Goal: Information Seeking & Learning: Understand process/instructions

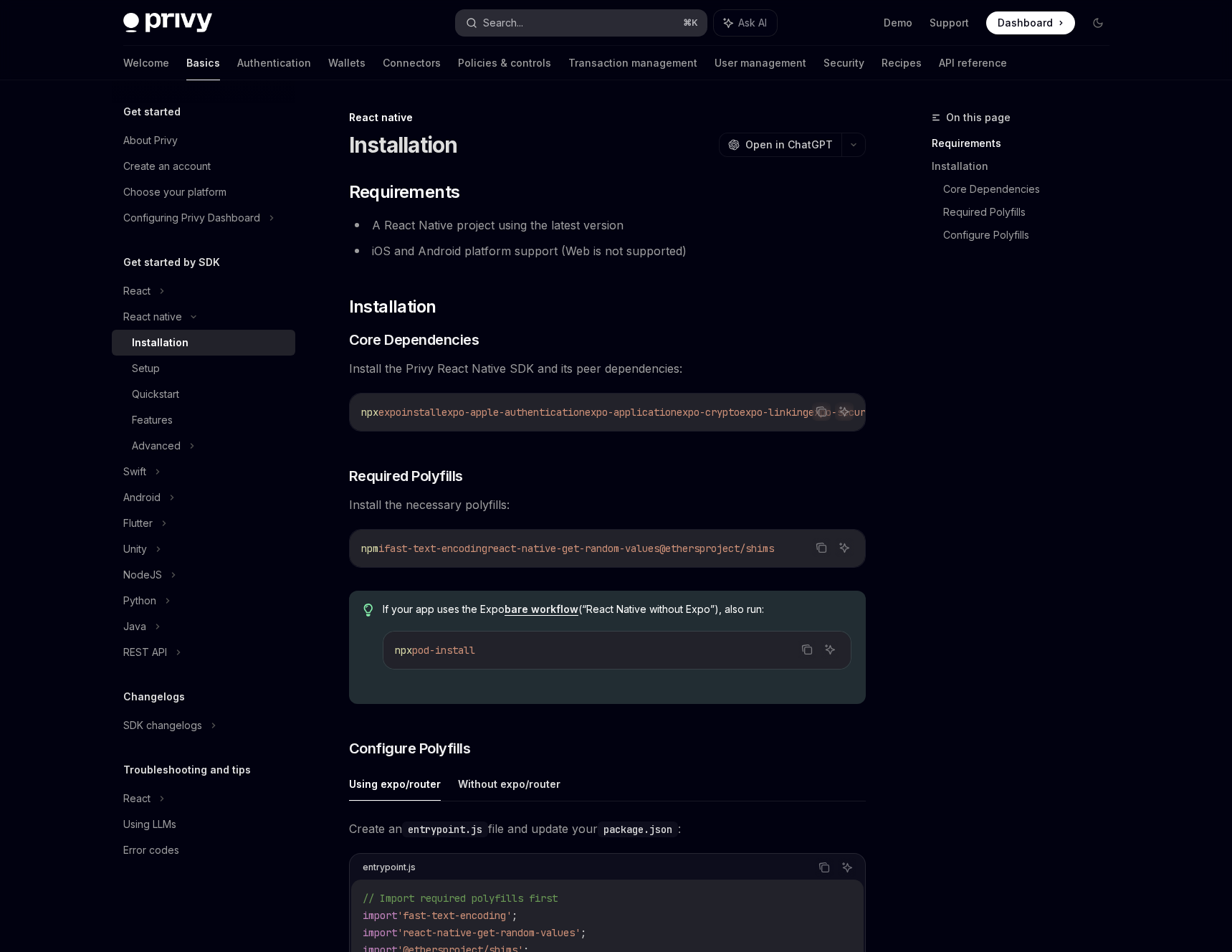
click at [569, 18] on button "Search... ⌘ K" at bounding box center [581, 23] width 251 height 26
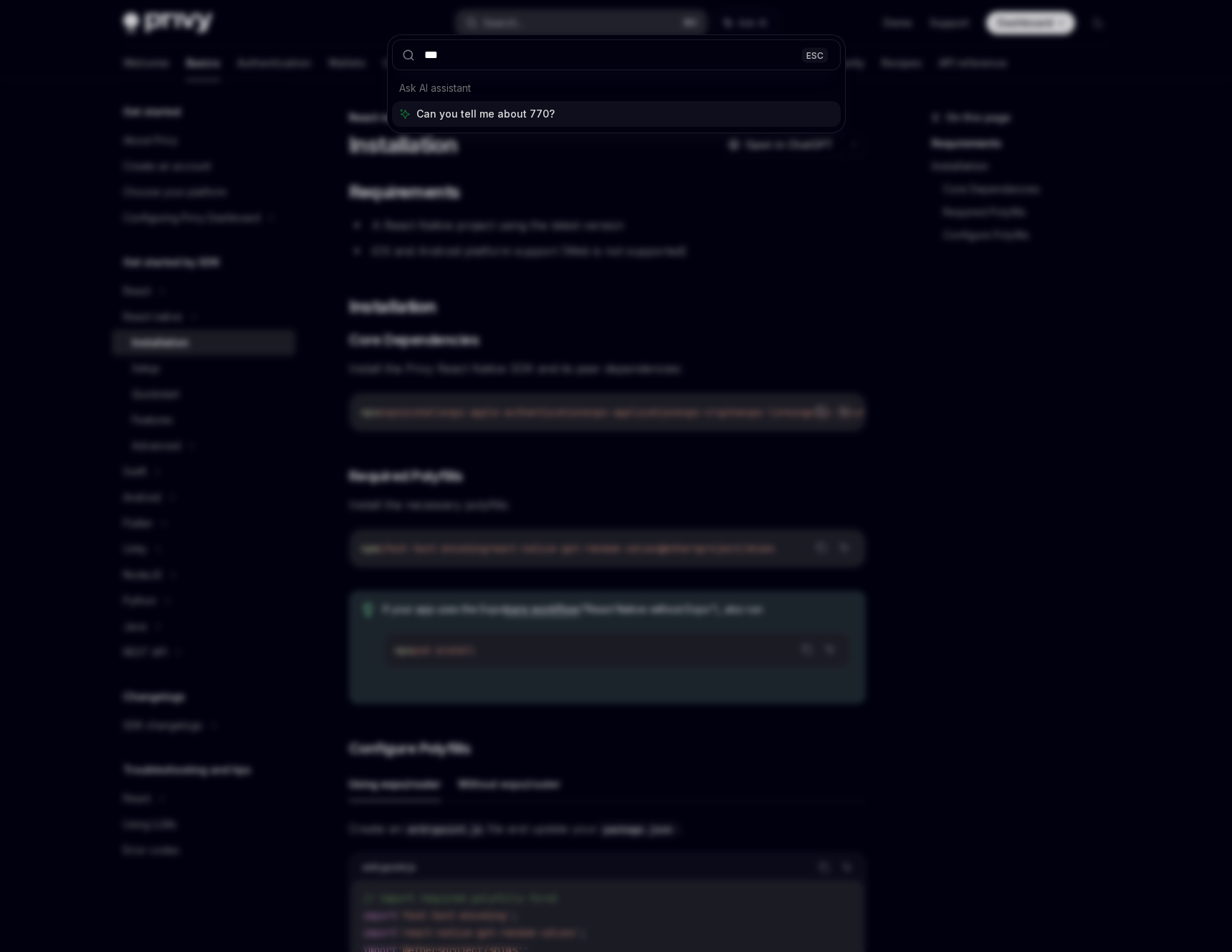
type input "****"
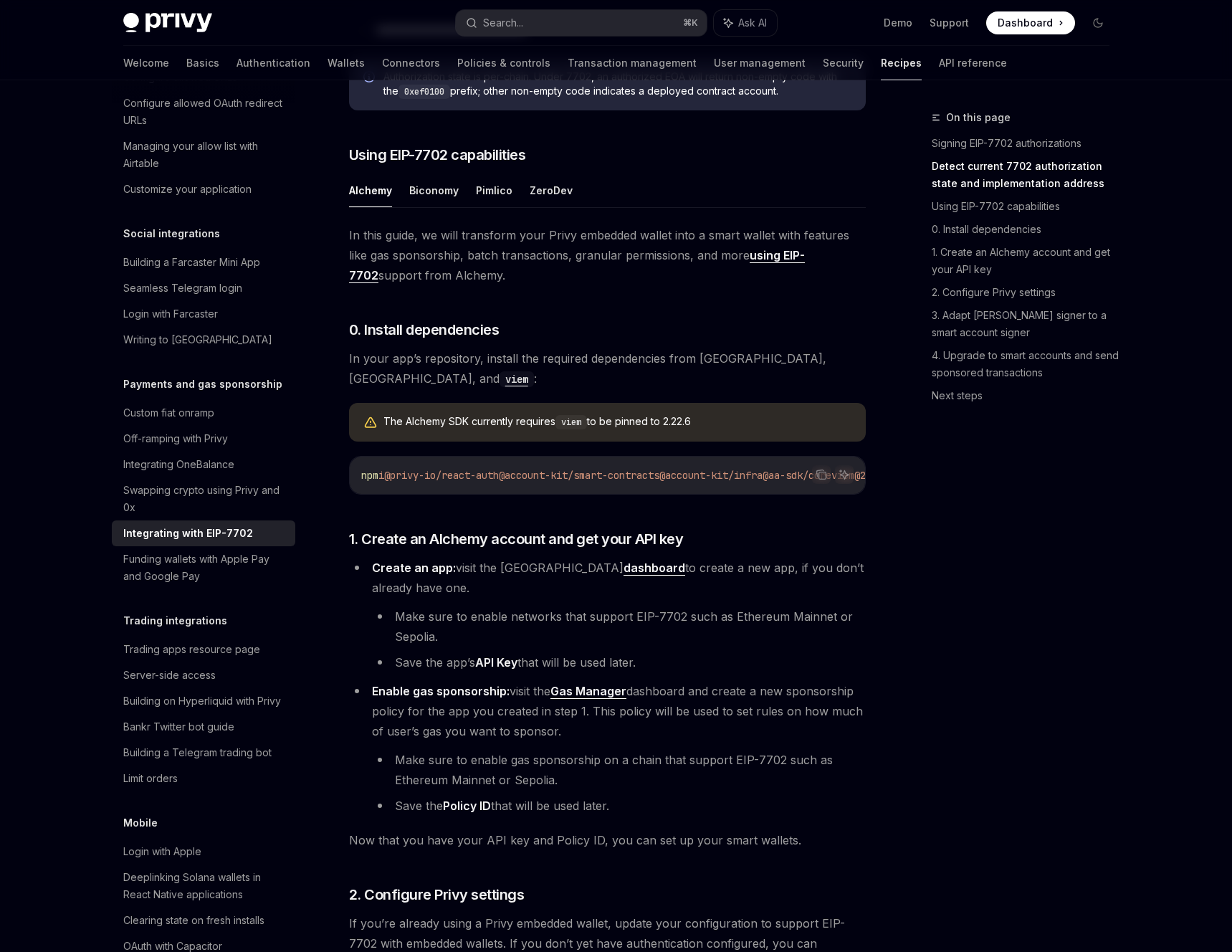
scroll to position [939, 0]
click at [548, 207] on button "ZeroDev" at bounding box center [551, 190] width 43 height 34
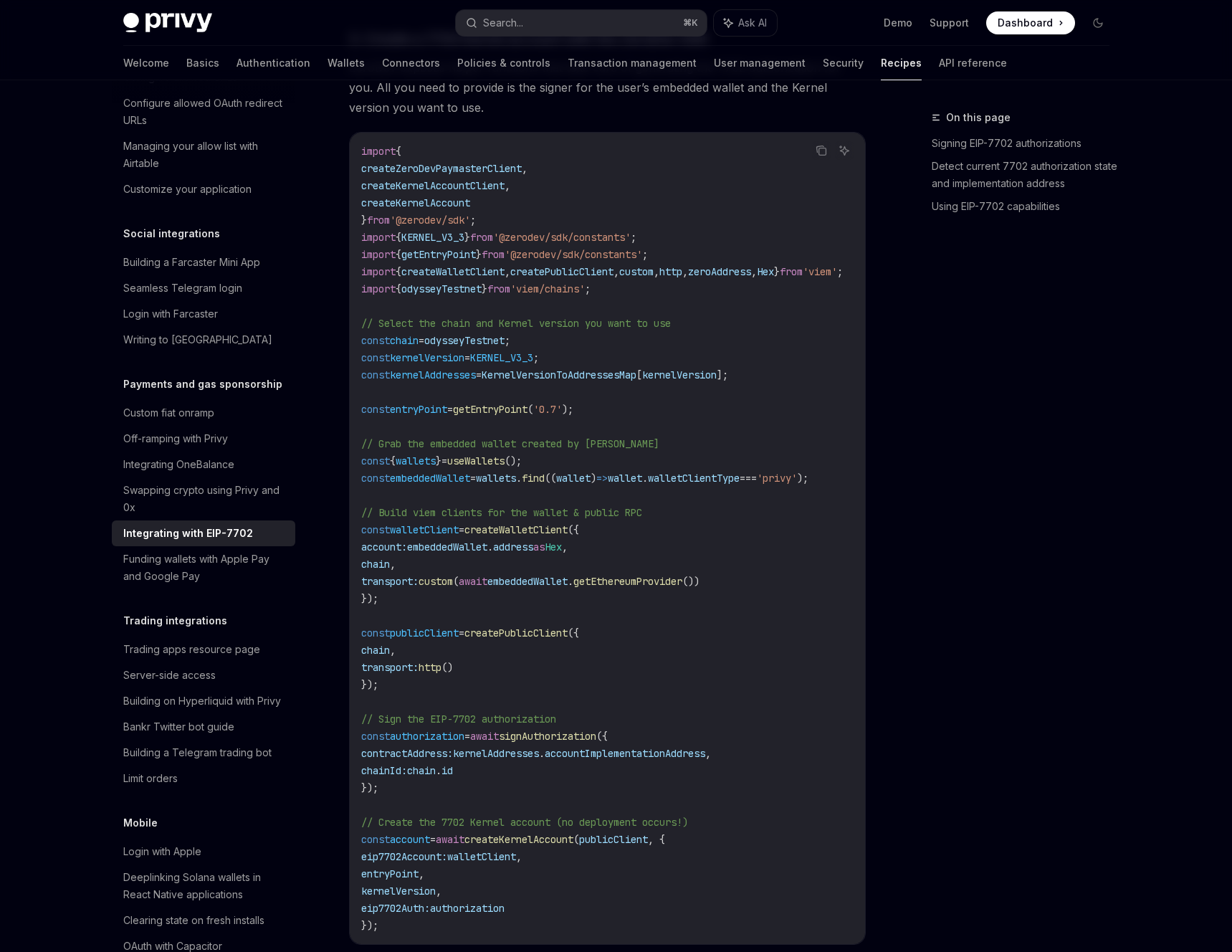
scroll to position [1927, 0]
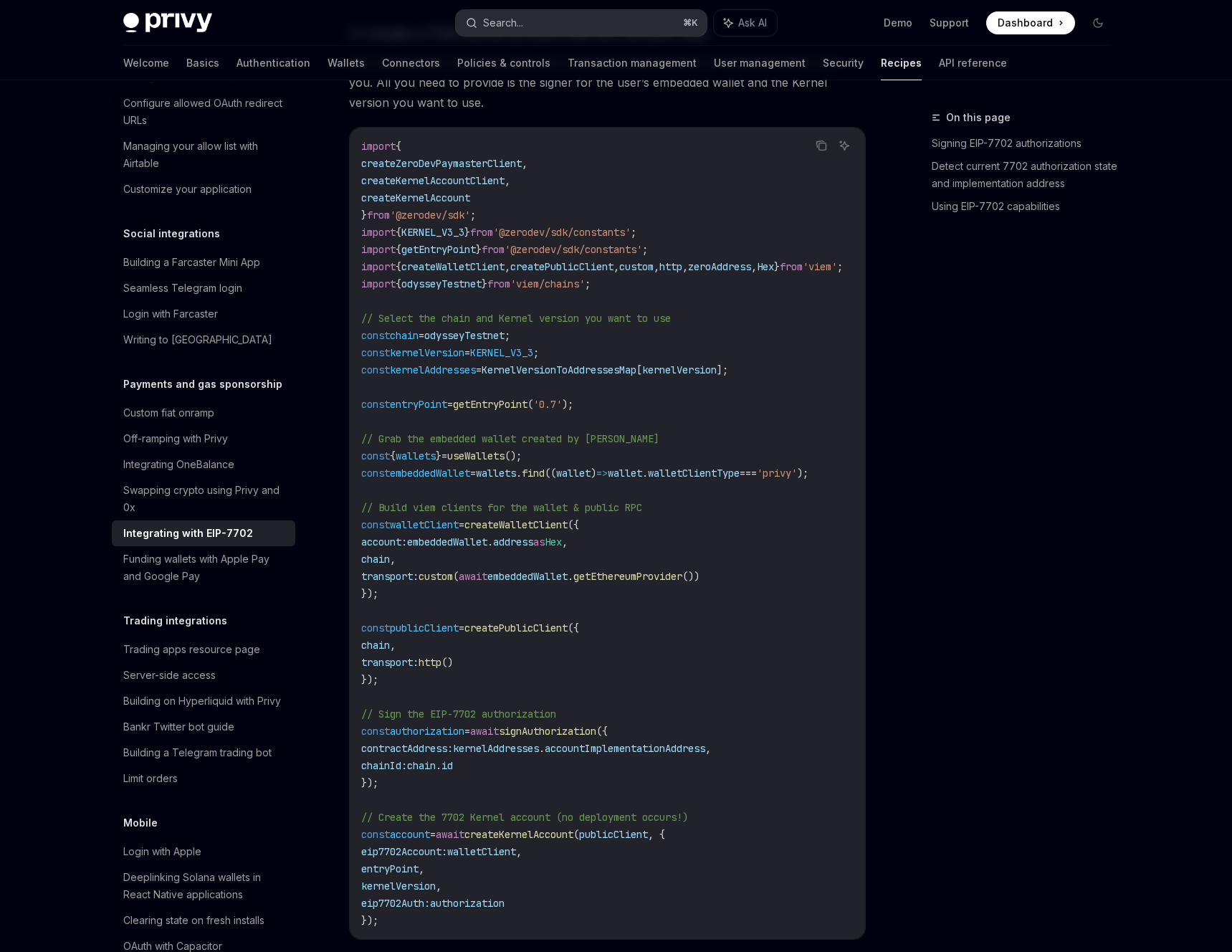
click at [550, 21] on button "Search... ⌘ K" at bounding box center [581, 23] width 251 height 26
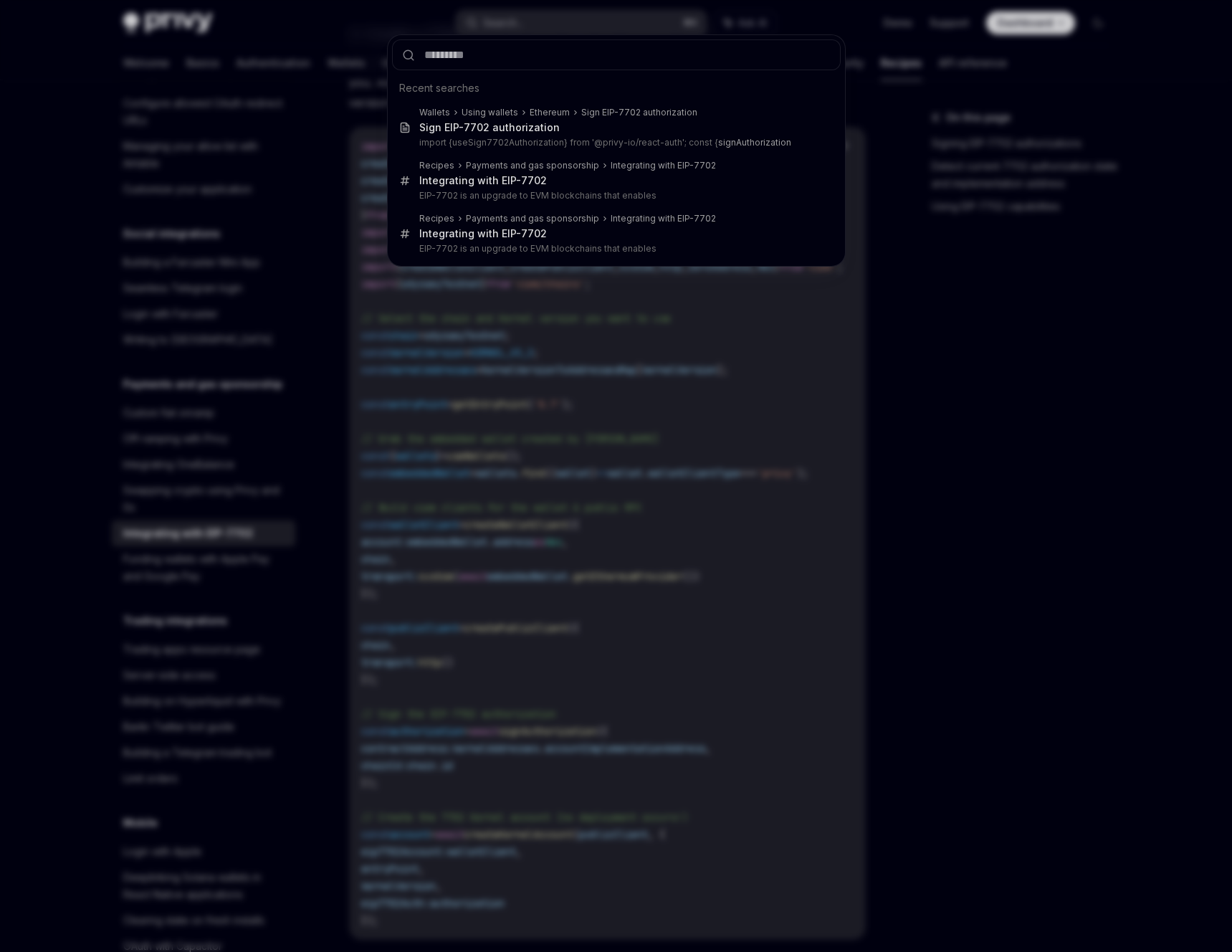
type textarea "*"
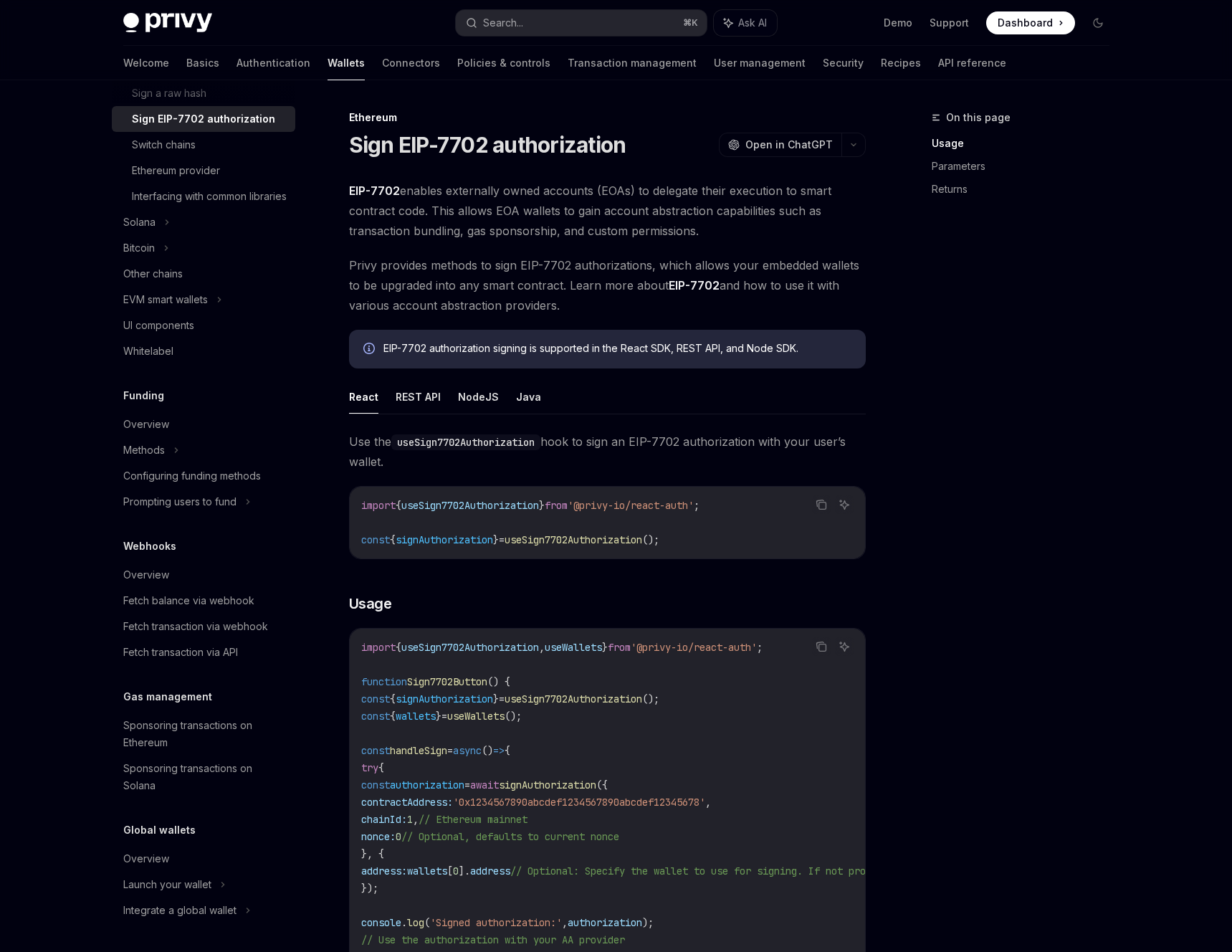
click at [369, 344] on icon "Info" at bounding box center [371, 350] width 15 height 15
click at [369, 347] on icon "Info" at bounding box center [371, 350] width 15 height 15
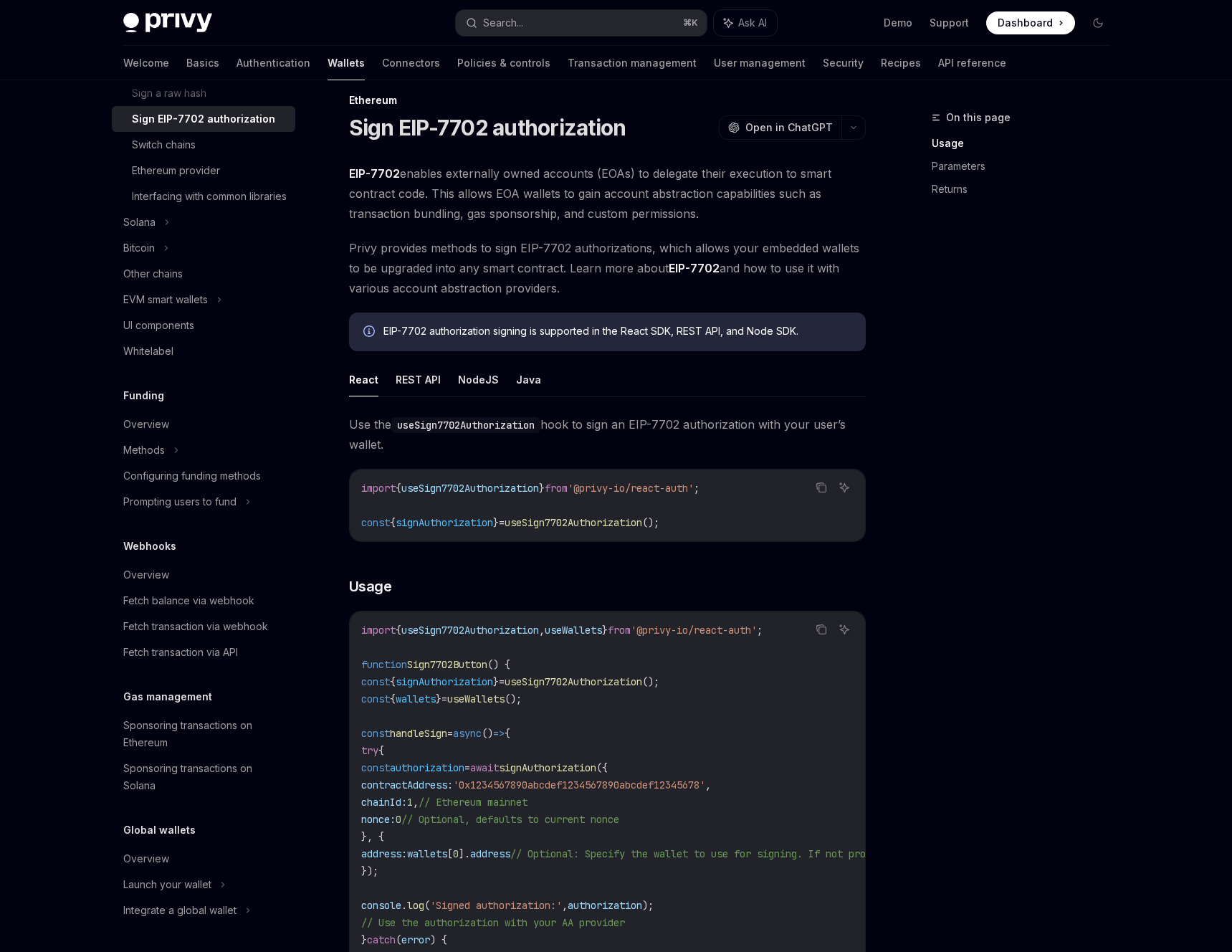
scroll to position [21, 0]
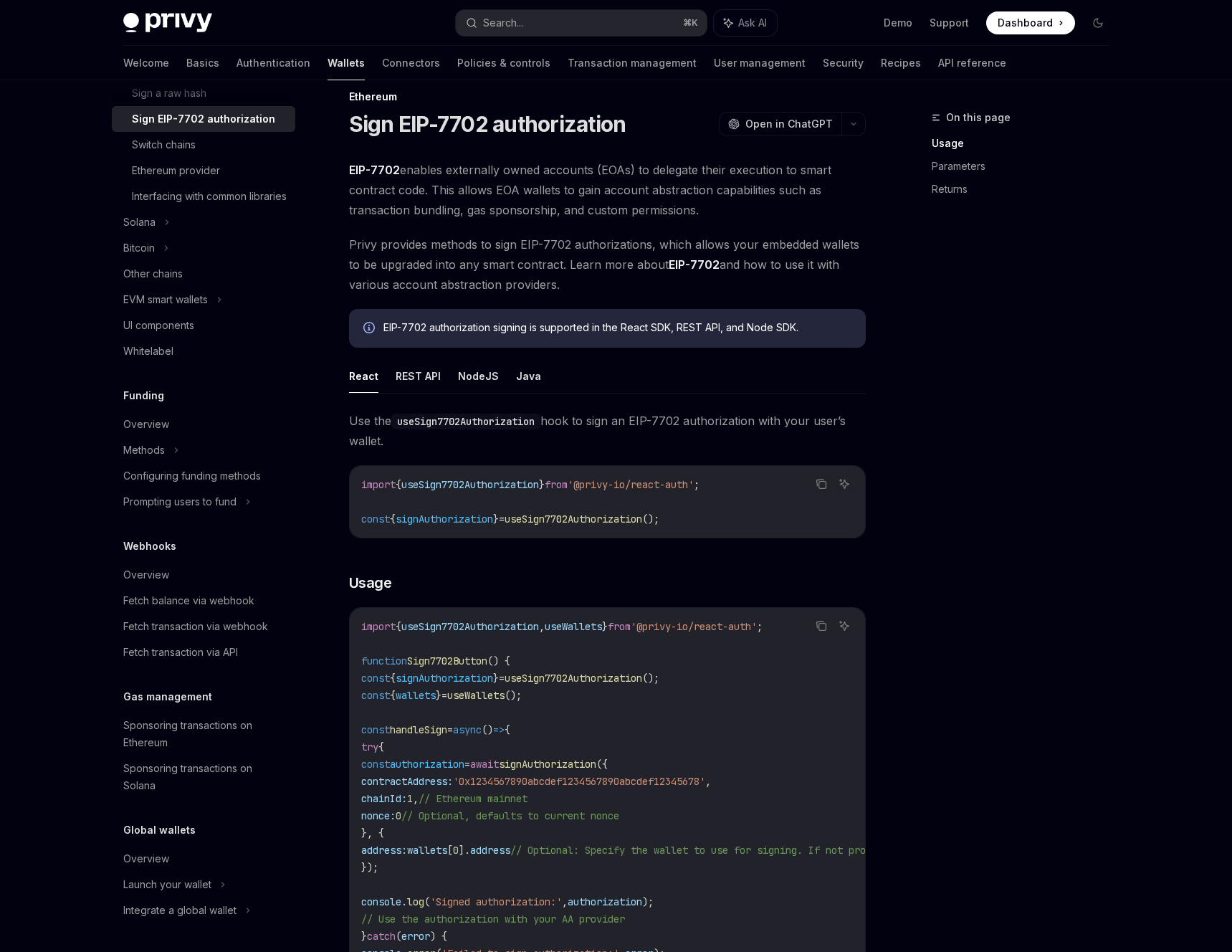
click at [1034, 385] on div "On this page Usage Parameters Returns" at bounding box center [1011, 531] width 218 height 843
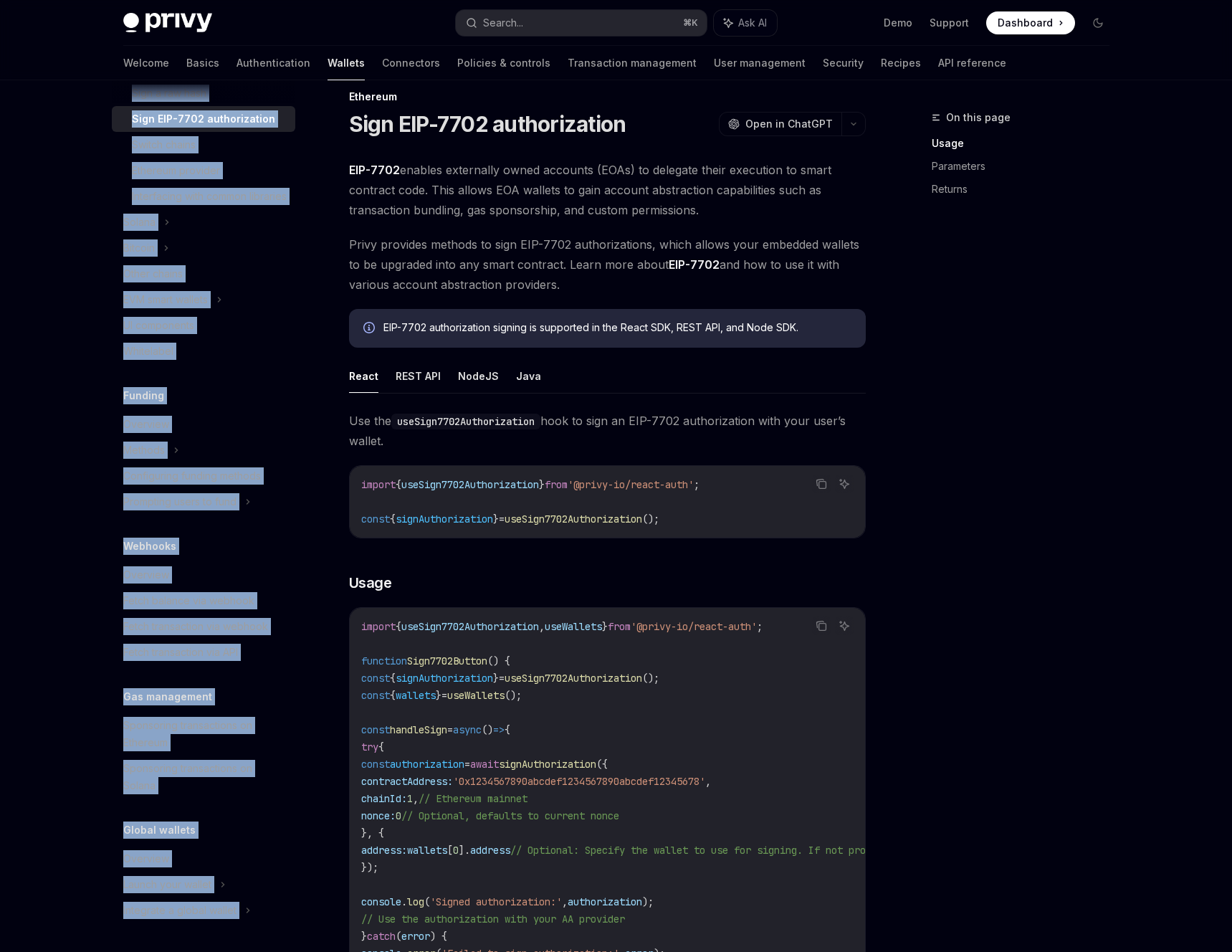
click at [977, 59] on div "Privy Docs home page Search... ⌘ K Ask AI Demo Support Dashboard Dashboard Sear…" at bounding box center [616, 946] width 1232 height 1934
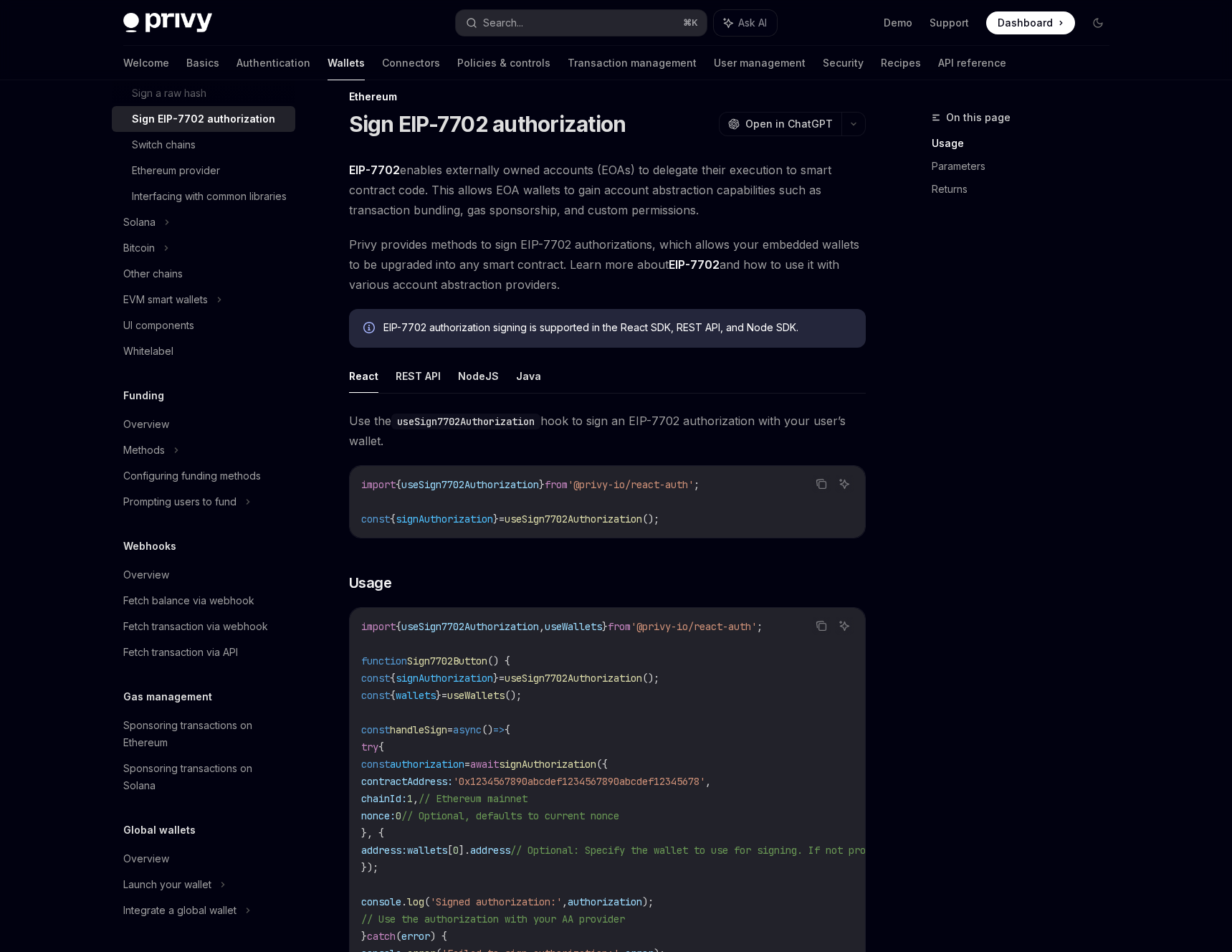
click at [962, 311] on div "On this page Usage Parameters Returns" at bounding box center [1011, 531] width 218 height 843
click at [926, 388] on div "On this page Usage Parameters Returns" at bounding box center [1011, 531] width 218 height 843
click at [308, 539] on div "Overview Chain support Embedded wallets Create a wallet Get a wallet Update a w…" at bounding box center [215, 516] width 207 height 871
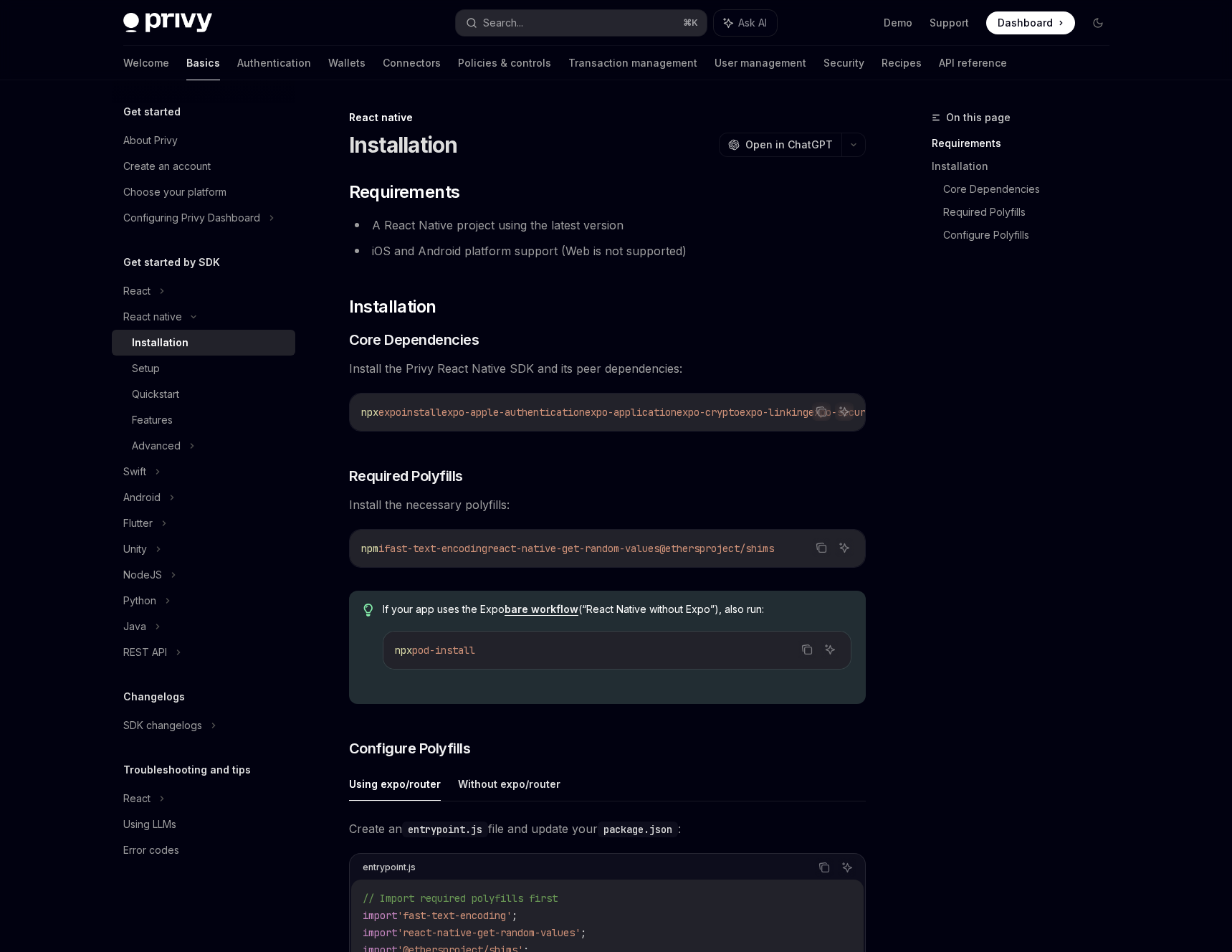
click at [777, 244] on li "iOS and Android platform support (Web is not supported)" at bounding box center [607, 251] width 517 height 20
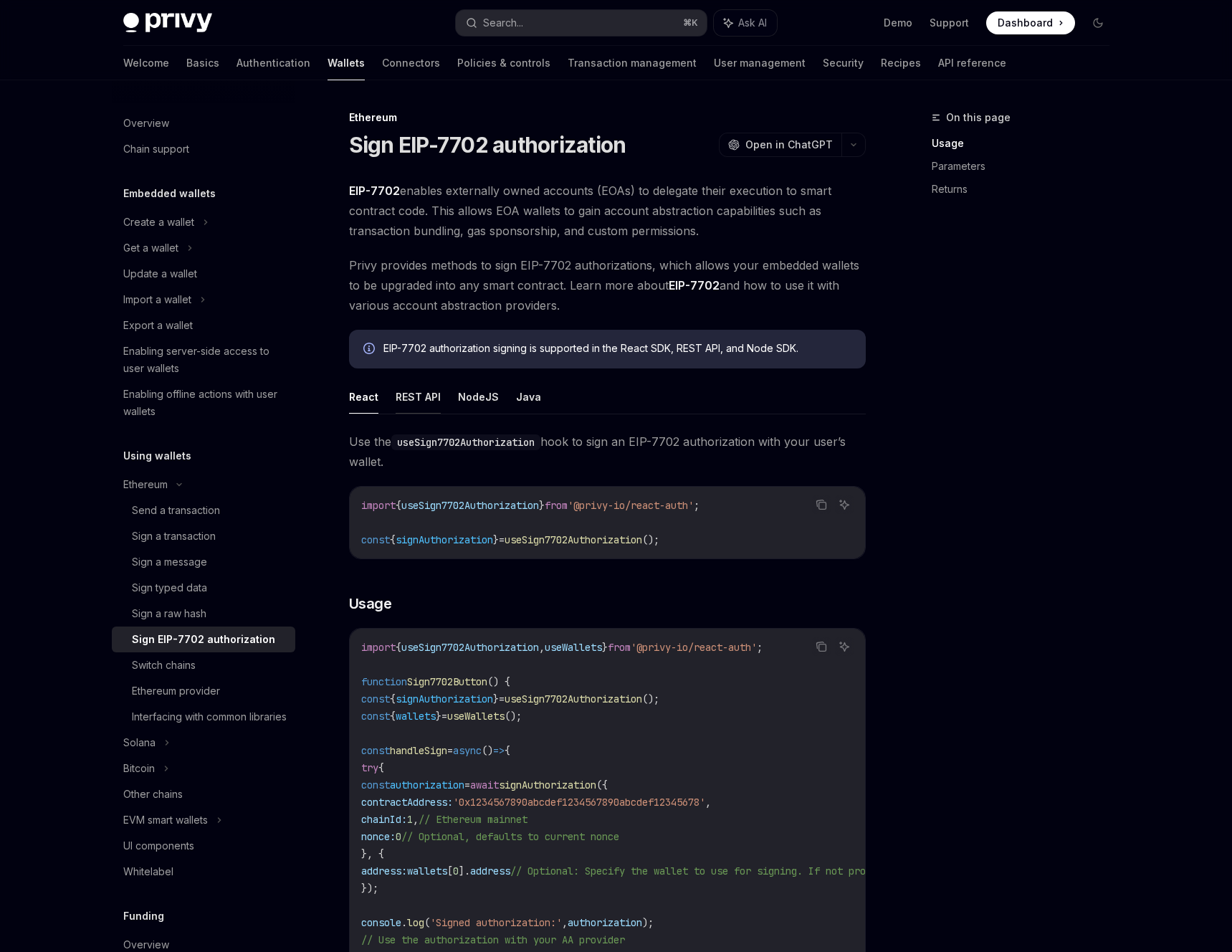
click at [412, 398] on button "REST API" at bounding box center [418, 396] width 45 height 34
type textarea "*"
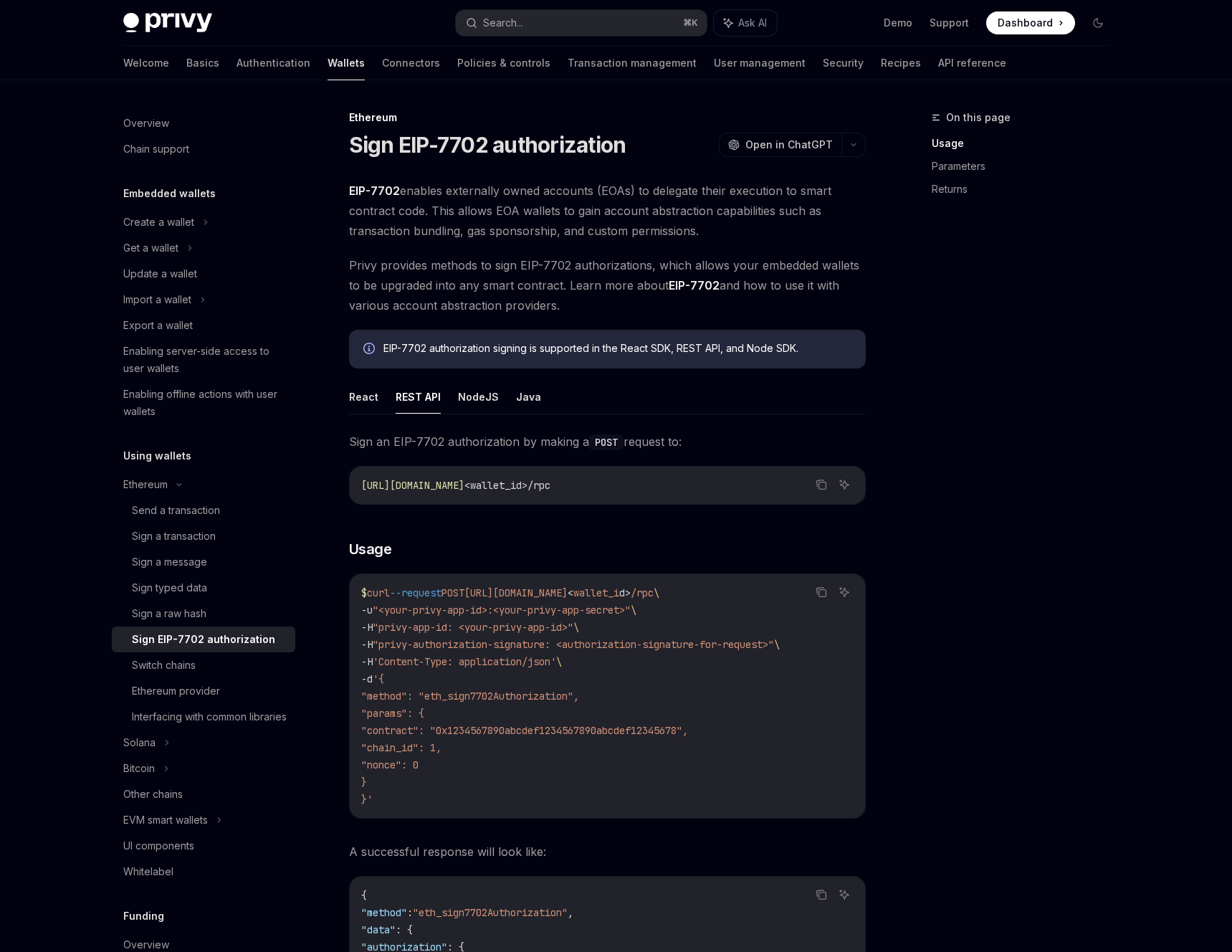
click at [483, 265] on span "Privy provides methods to sign EIP-7702 authorizations, which allows your embed…" at bounding box center [607, 285] width 517 height 60
click at [946, 719] on div "On this page Usage Parameters Returns" at bounding box center [1011, 531] width 218 height 843
click at [982, 471] on div "On this page Usage Parameters Returns" at bounding box center [1011, 531] width 218 height 843
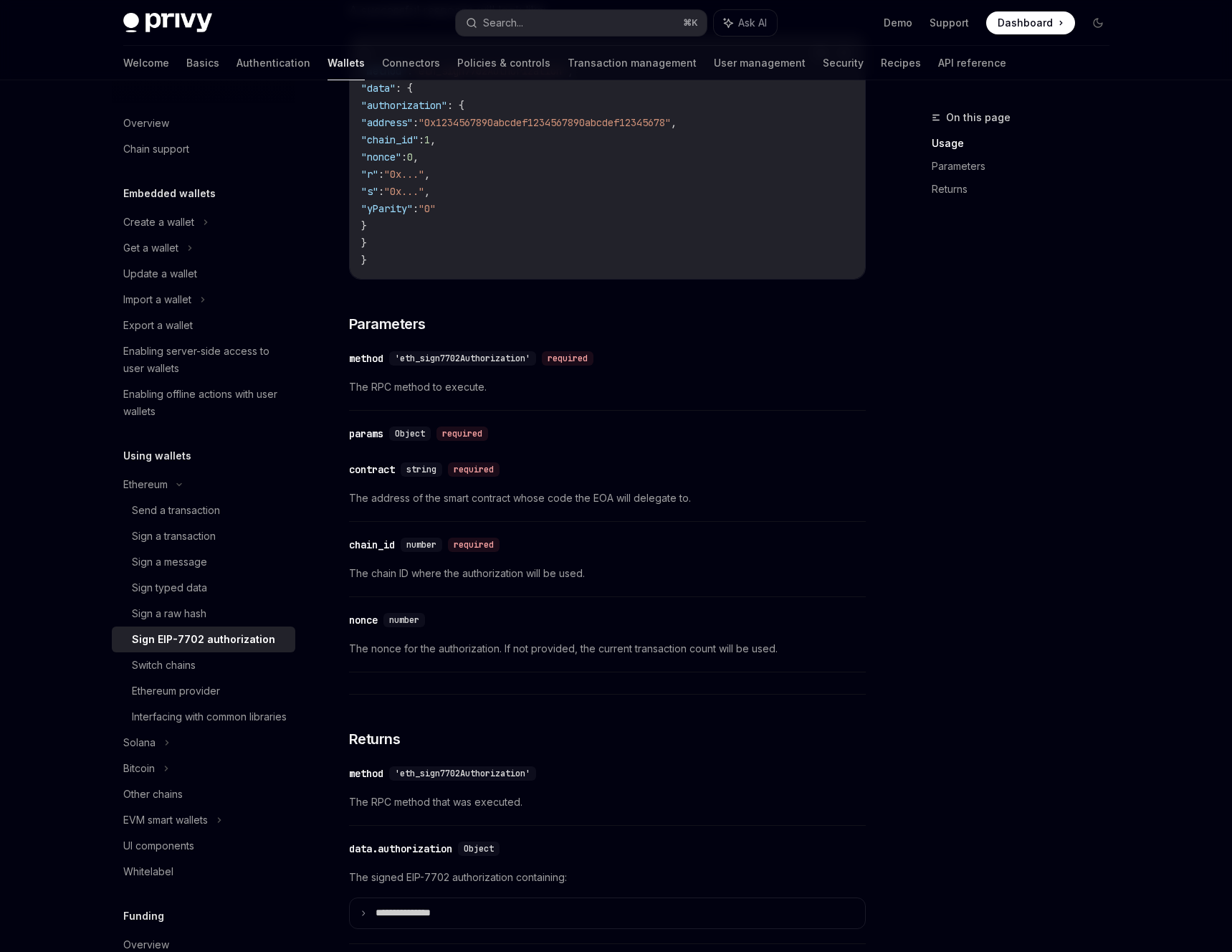
scroll to position [1054, 0]
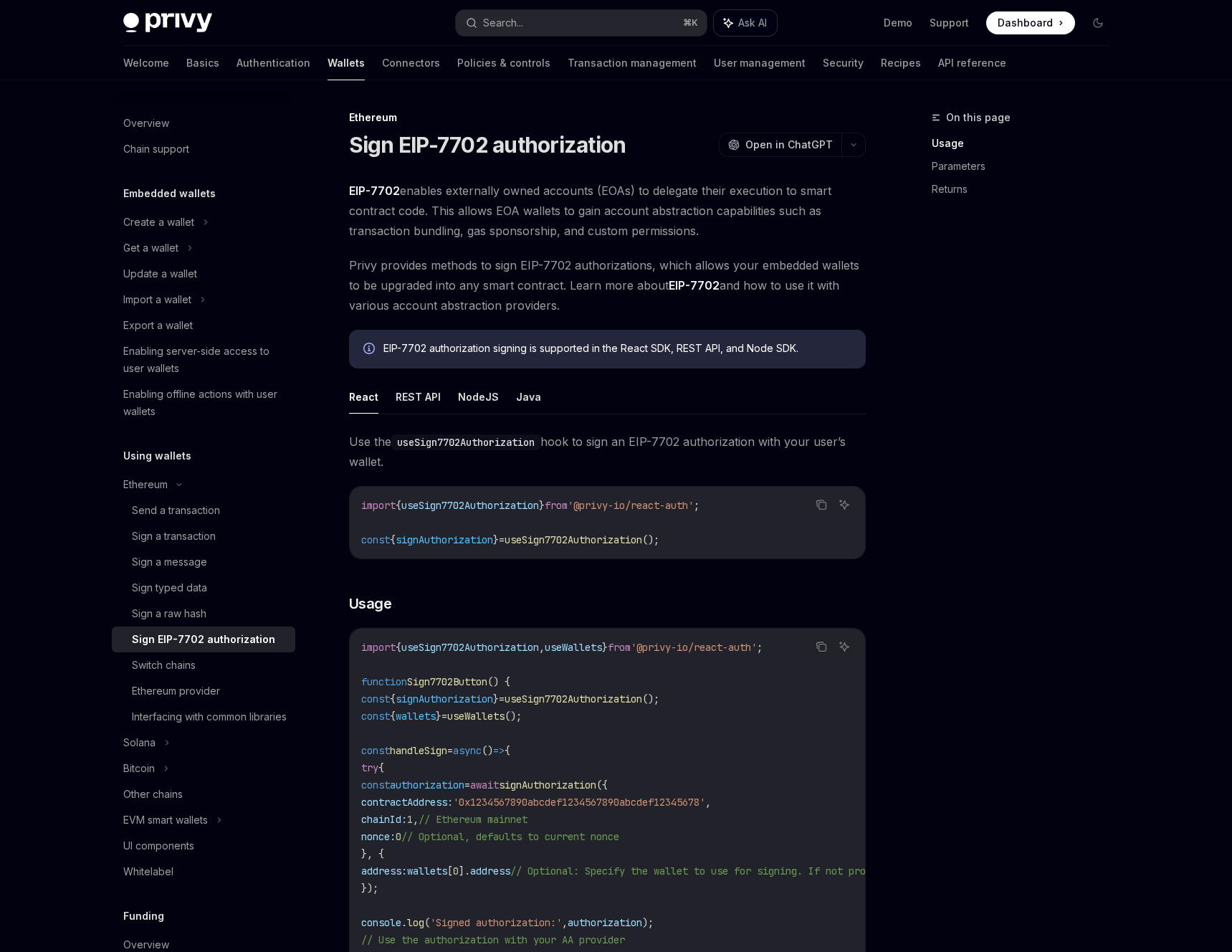
type textarea "*"
click at [948, 610] on div "On this page Usage Parameters Returns" at bounding box center [1011, 531] width 218 height 843
click at [908, 514] on div "On this page Usage Parameters Returns" at bounding box center [1011, 531] width 218 height 843
click at [466, 398] on button "NodeJS" at bounding box center [479, 396] width 41 height 34
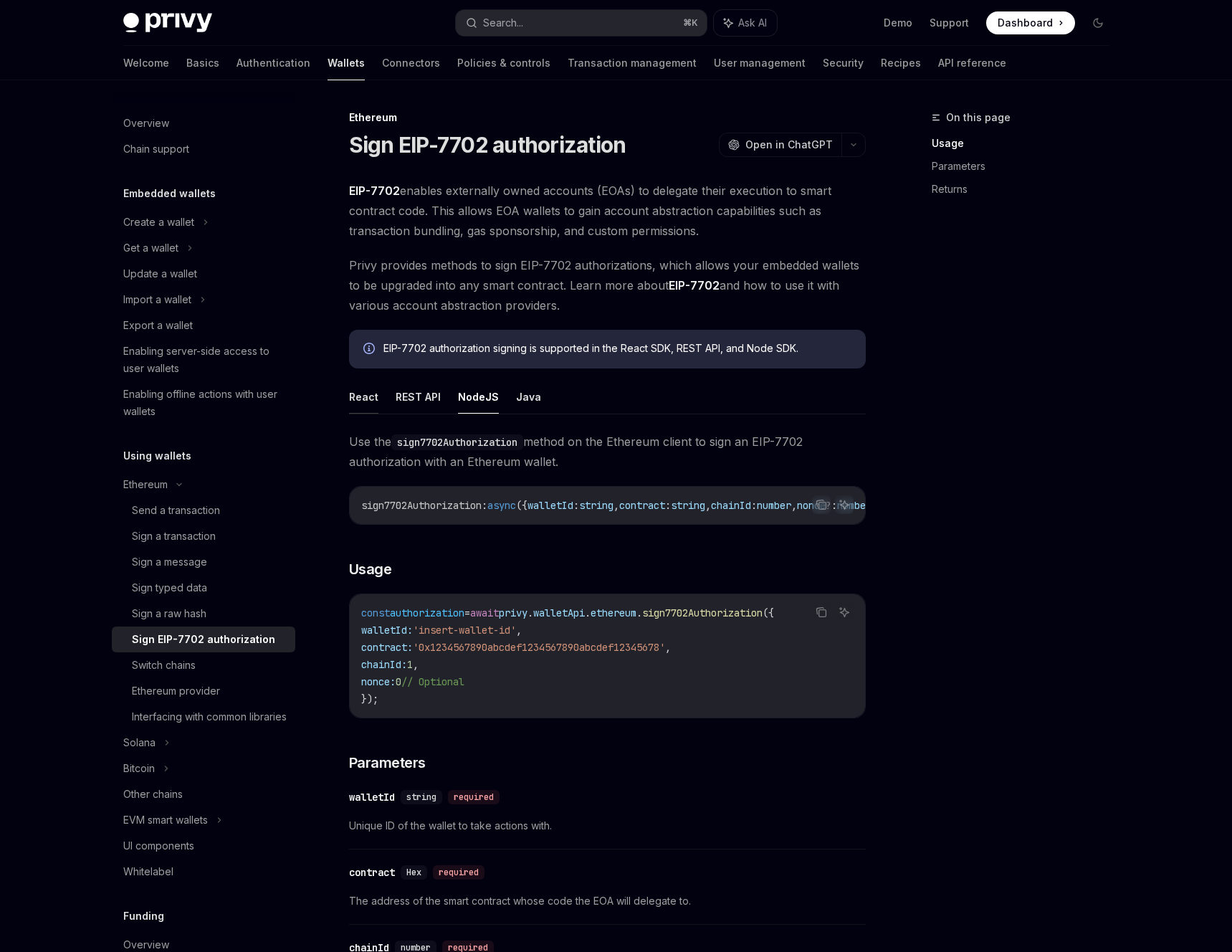
click at [361, 396] on button "React" at bounding box center [364, 396] width 29 height 34
type textarea "*"
